Goal: Navigation & Orientation: Go to known website

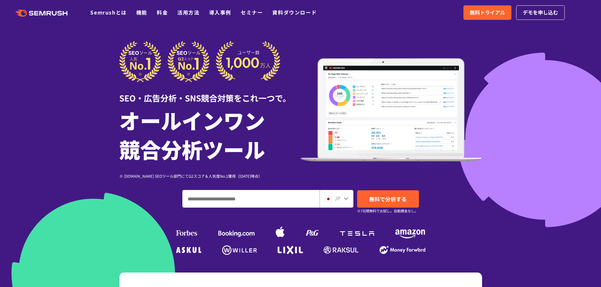
click at [331, 195] on span at bounding box center [328, 199] width 7 height 8
click at [344, 198] on icon at bounding box center [346, 199] width 4 height 3
click at [345, 198] on icon at bounding box center [346, 198] width 5 height 5
click at [346, 200] on icon at bounding box center [346, 199] width 4 height 3
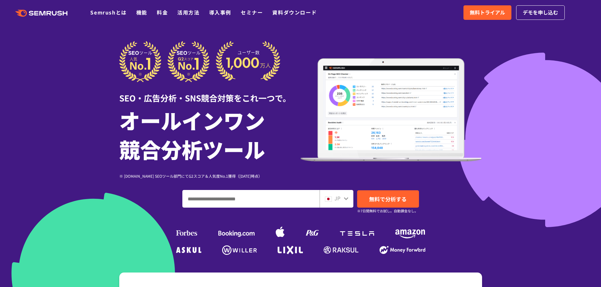
click at [340, 203] on div "JP" at bounding box center [335, 199] width 20 height 8
click at [340, 199] on span "JP" at bounding box center [338, 199] width 6 height 8
click at [339, 199] on span "JP" at bounding box center [338, 199] width 6 height 8
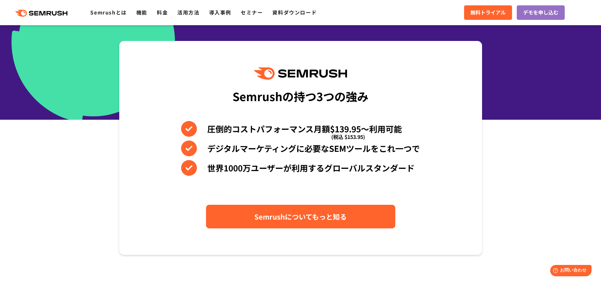
scroll to position [252, 0]
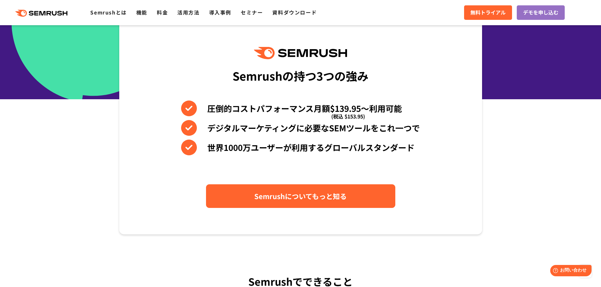
click at [300, 201] on span "Semrushについてもっと知る" at bounding box center [300, 196] width 92 height 11
